Goal: Task Accomplishment & Management: Manage account settings

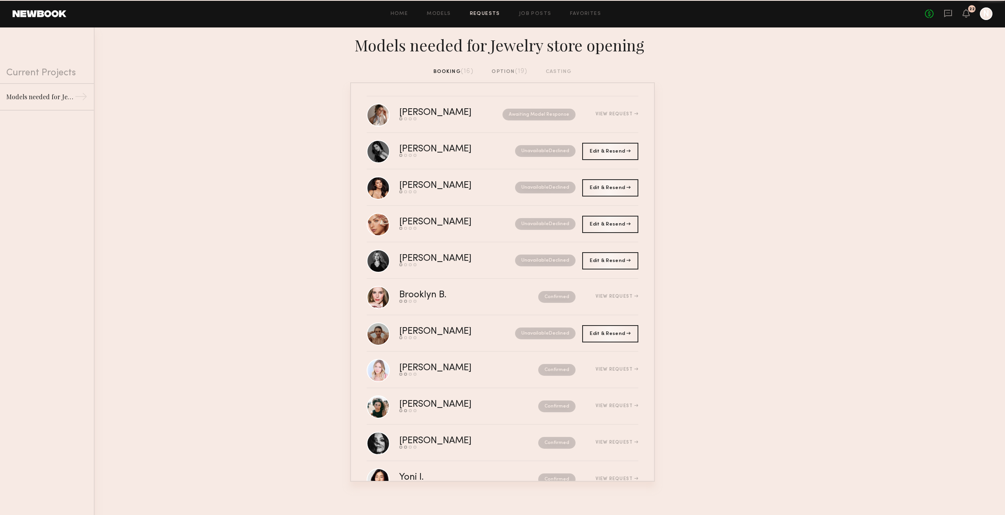
click at [460, 75] on div "booking (16) option (19) casting" at bounding box center [502, 71] width 139 height 9
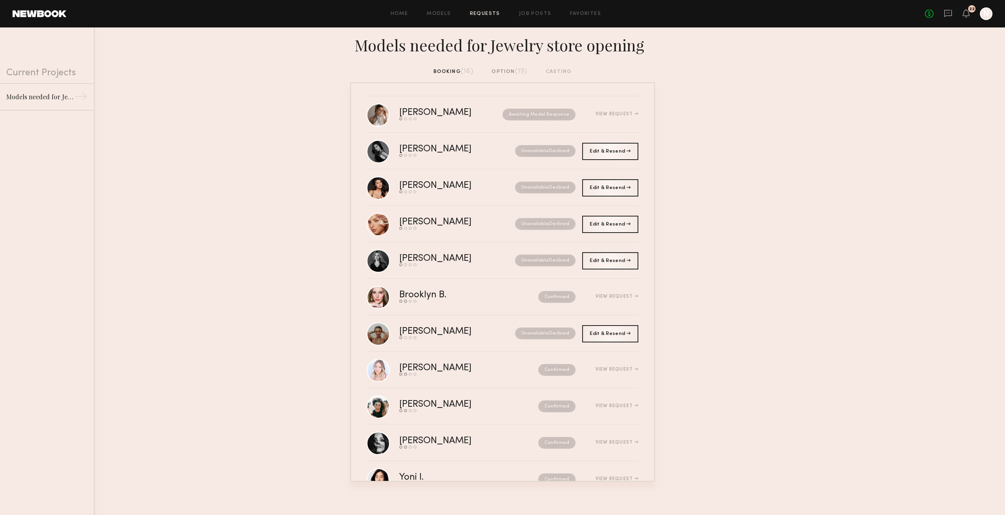
click at [460, 70] on div "booking (16) option (19) casting" at bounding box center [502, 71] width 139 height 9
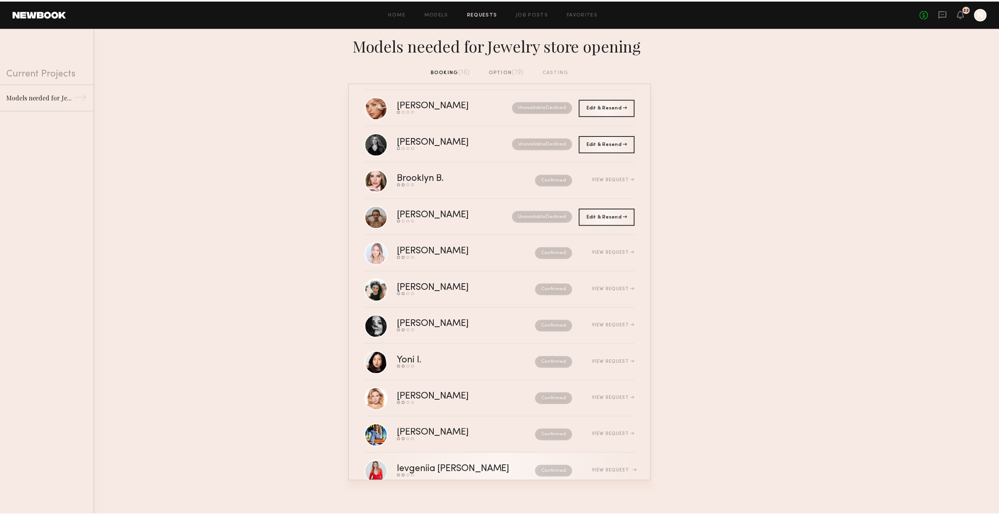
scroll to position [212, 0]
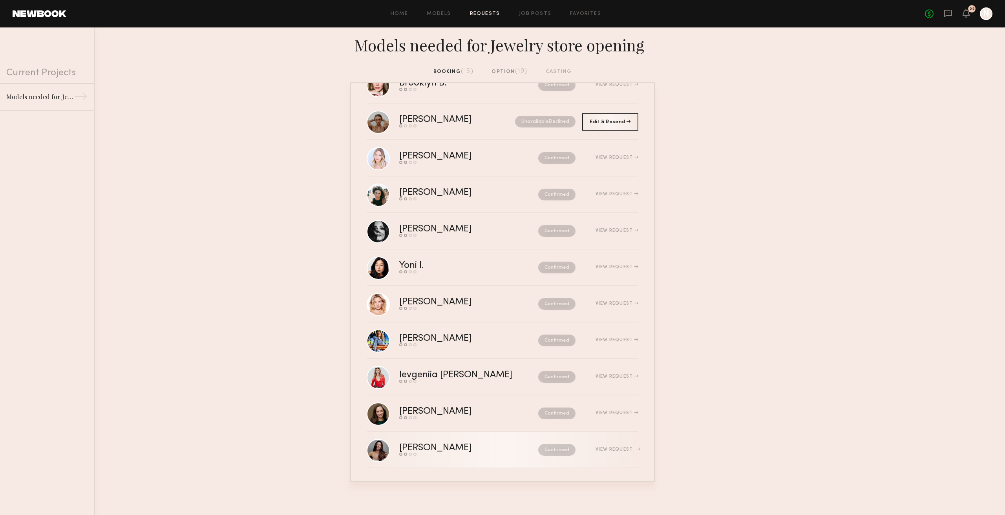
click at [476, 444] on div "[PERSON_NAME]" at bounding box center [452, 448] width 106 height 9
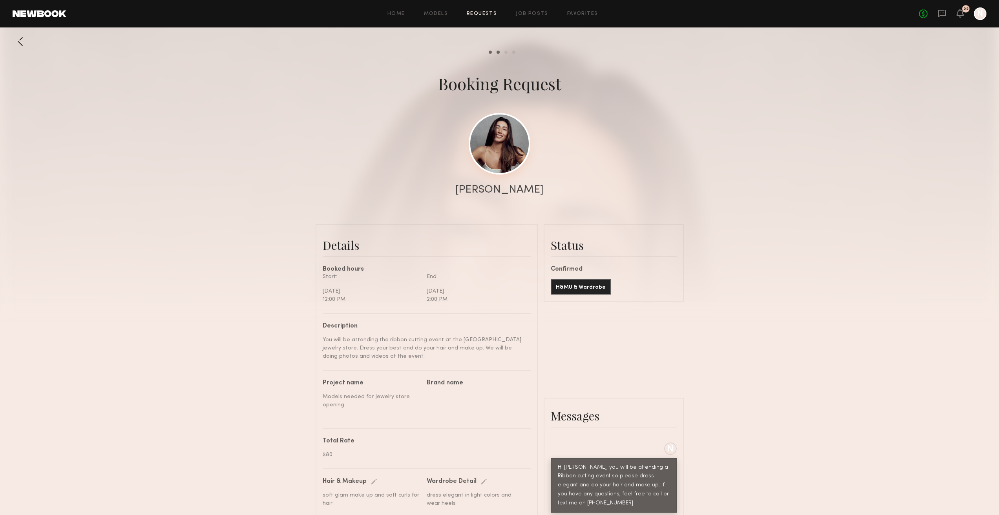
click at [516, 150] on link at bounding box center [500, 144] width 62 height 62
drag, startPoint x: 523, startPoint y: 193, endPoint x: 483, endPoint y: 189, distance: 40.3
click at [483, 189] on div "[PERSON_NAME]" at bounding box center [499, 189] width 999 height 11
